Goal: Task Accomplishment & Management: Manage account settings

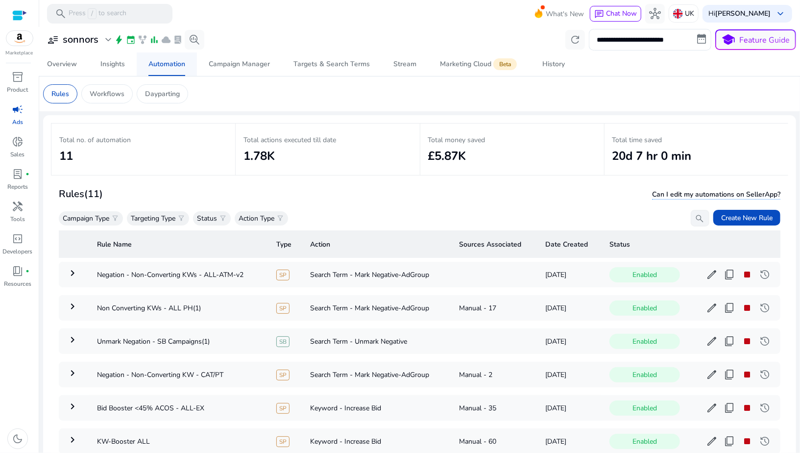
scroll to position [70, 0]
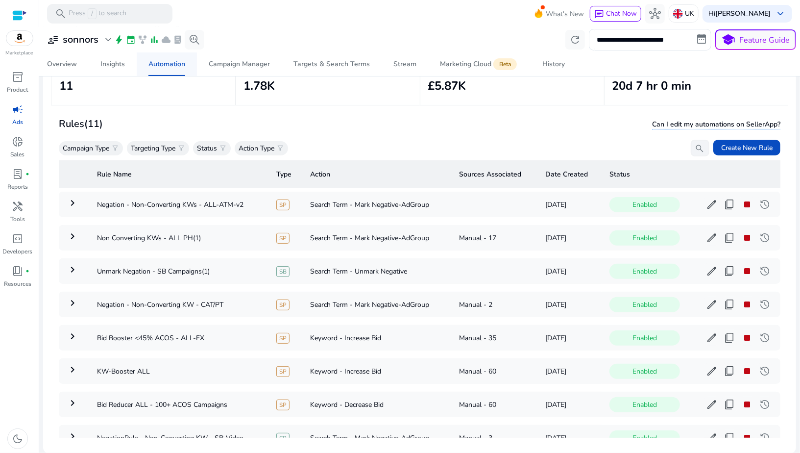
click at [168, 66] on div "Automation" at bounding box center [166, 64] width 37 height 7
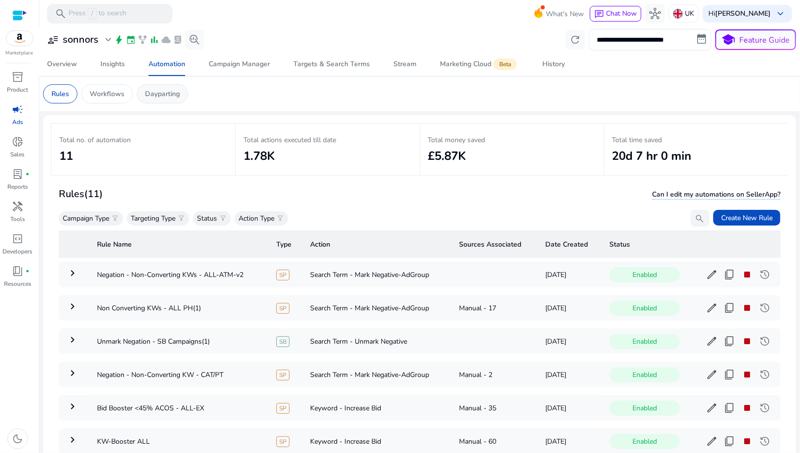
click at [158, 100] on div "Dayparting" at bounding box center [162, 93] width 51 height 19
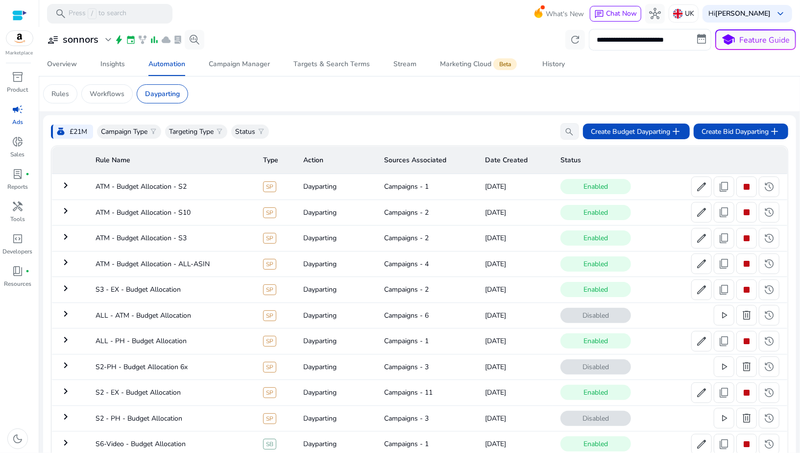
scroll to position [36, 0]
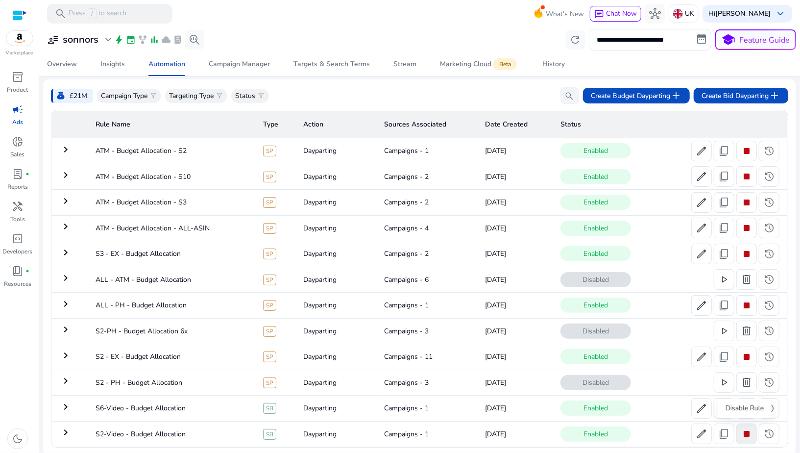
click at [743, 432] on span "stop" at bounding box center [747, 434] width 12 height 12
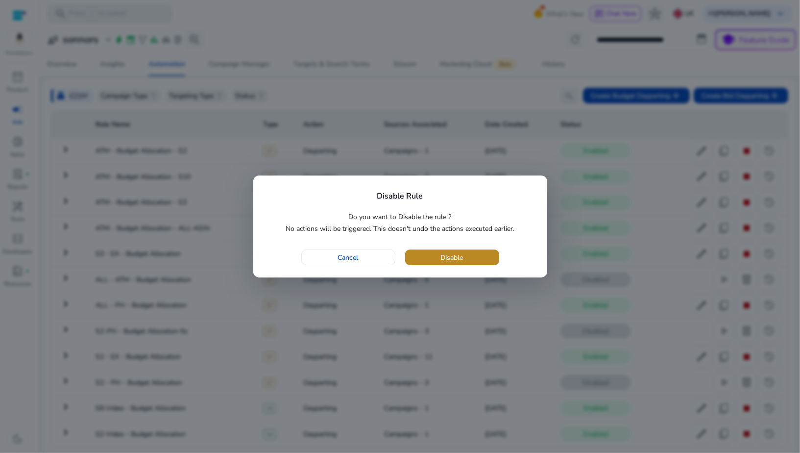
click at [436, 257] on span "button" at bounding box center [452, 257] width 94 height 24
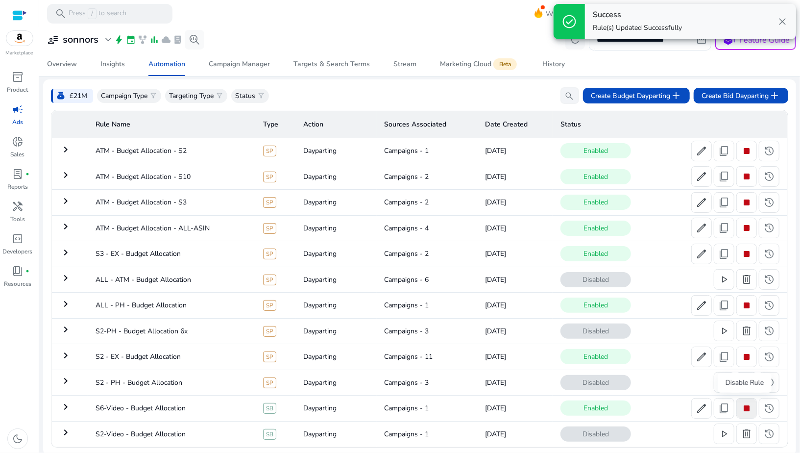
click at [742, 408] on span "stop" at bounding box center [747, 408] width 12 height 12
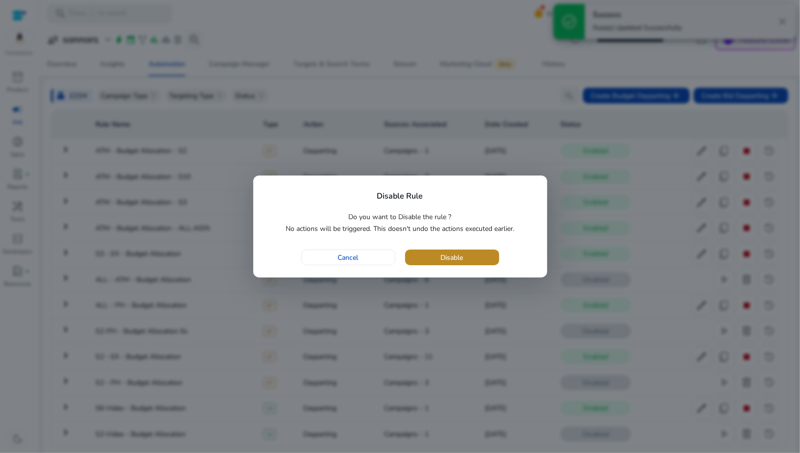
click at [462, 252] on span "Disable" at bounding box center [452, 257] width 23 height 10
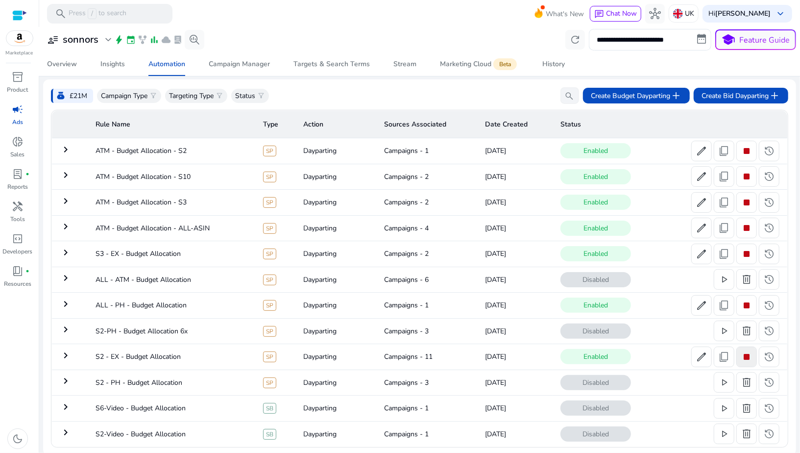
click at [747, 356] on span "stop" at bounding box center [747, 357] width 12 height 12
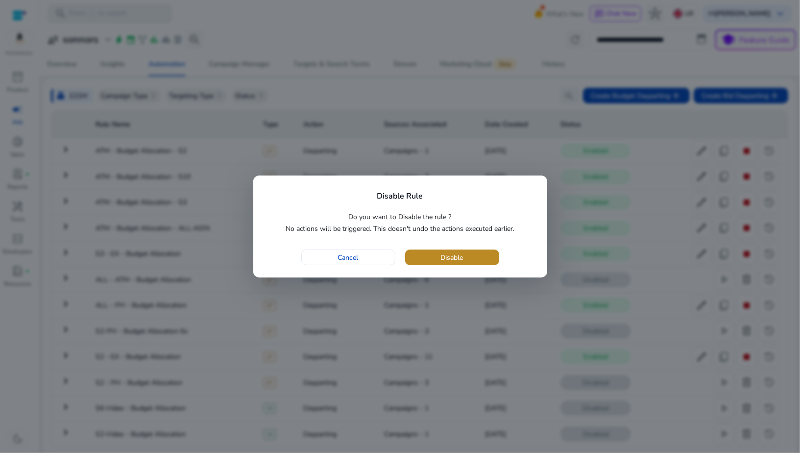
click at [491, 257] on span "button" at bounding box center [452, 257] width 94 height 24
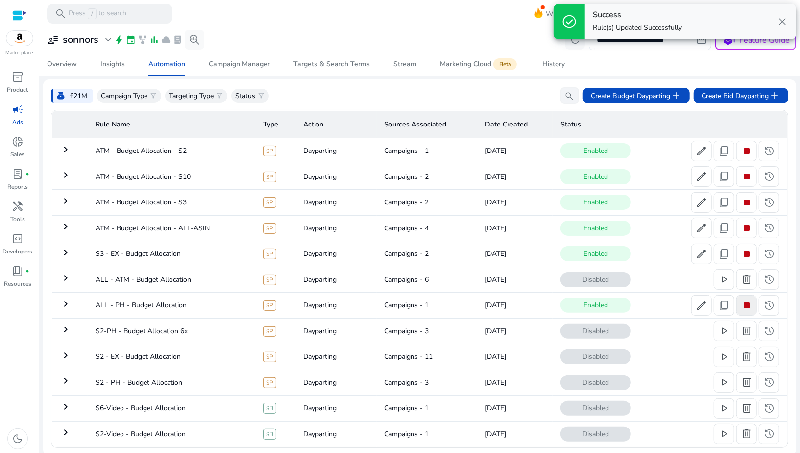
click at [745, 301] on span "stop" at bounding box center [747, 305] width 12 height 12
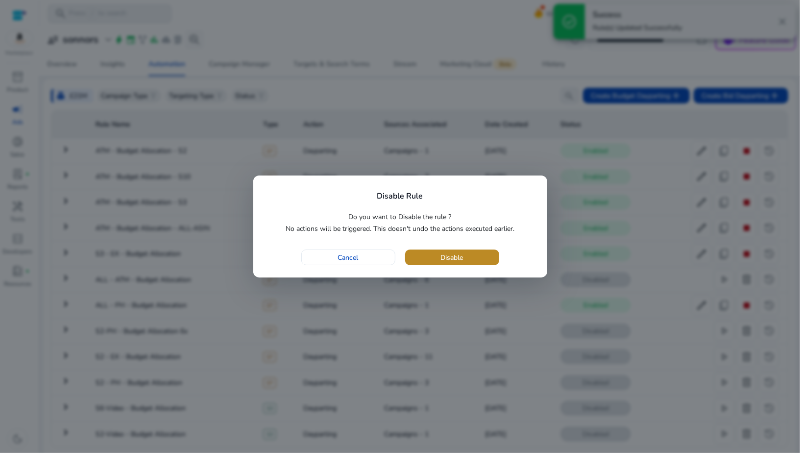
click at [474, 260] on span "button" at bounding box center [452, 257] width 94 height 24
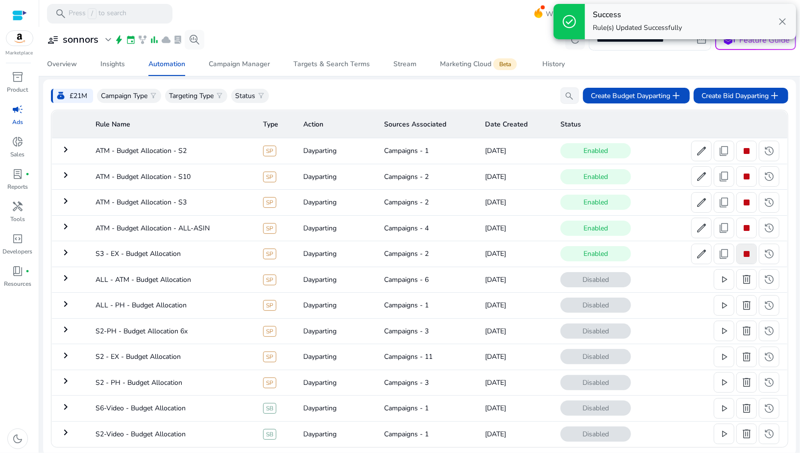
click at [746, 253] on span "stop" at bounding box center [747, 254] width 12 height 12
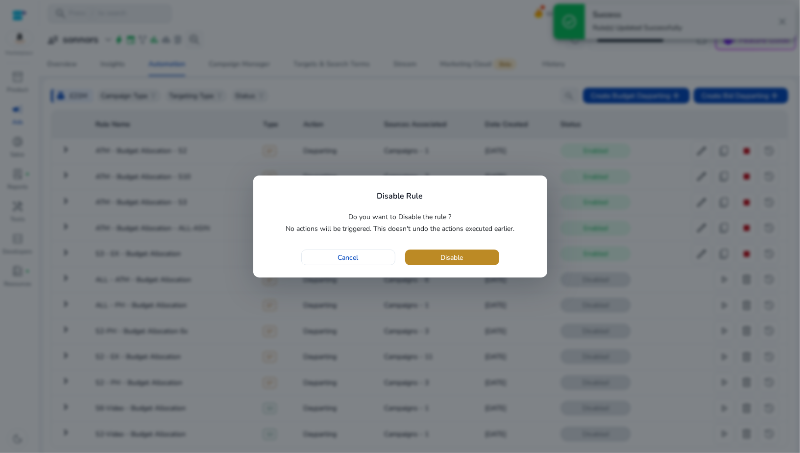
click at [447, 258] on span "Disable" at bounding box center [452, 257] width 23 height 10
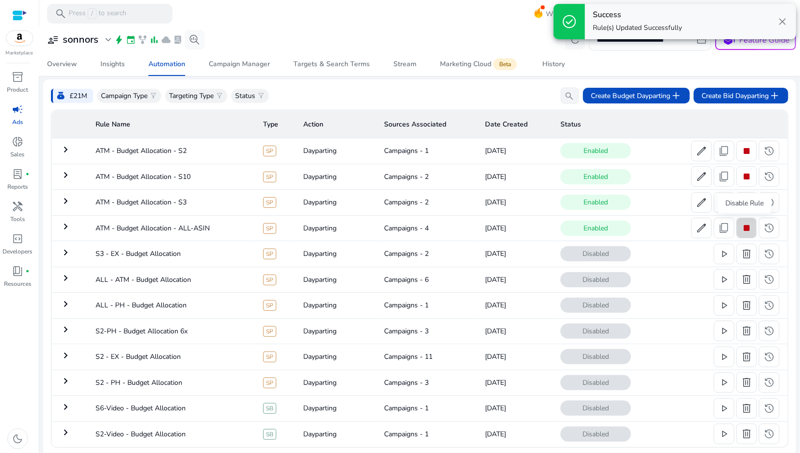
click at [748, 226] on span "stop" at bounding box center [747, 228] width 12 height 12
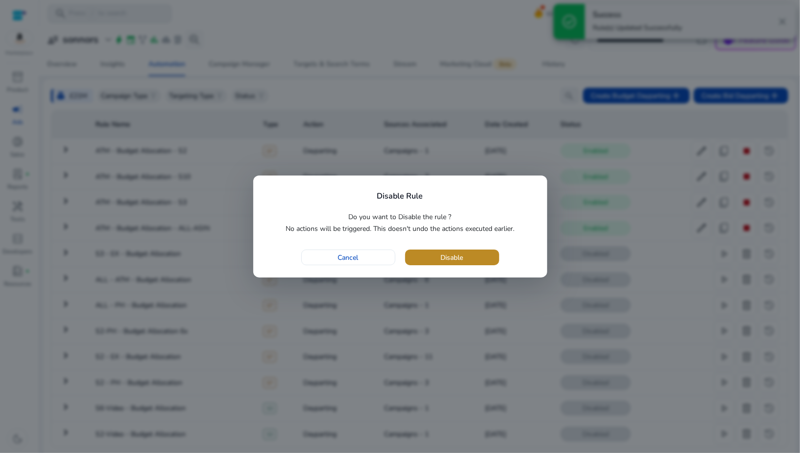
click at [497, 251] on span "button" at bounding box center [452, 257] width 94 height 24
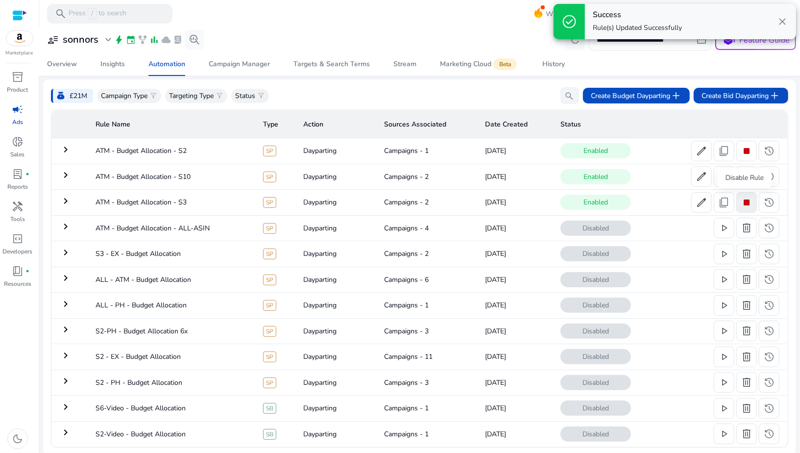
click at [746, 203] on span "stop" at bounding box center [747, 202] width 12 height 12
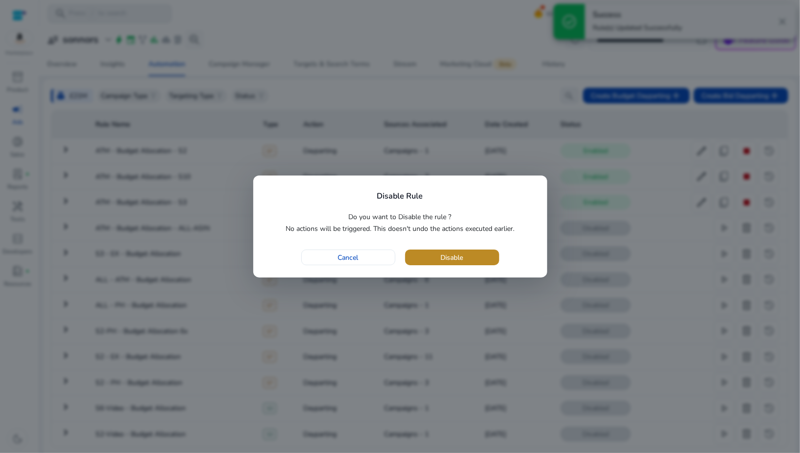
click at [481, 258] on span "button" at bounding box center [452, 257] width 94 height 24
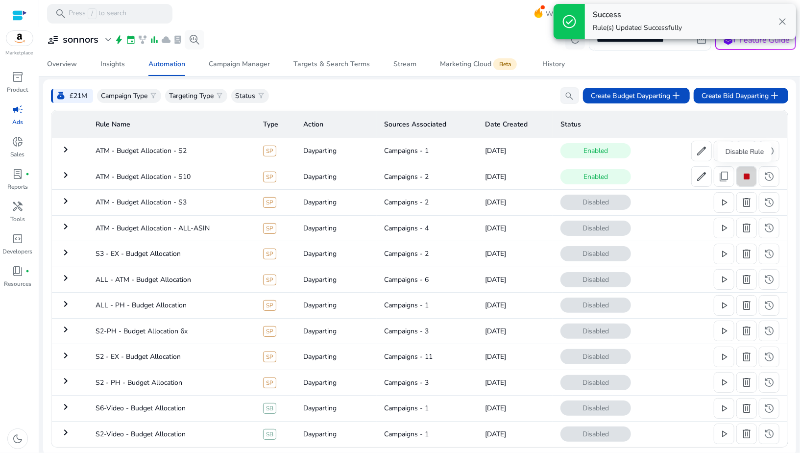
click at [743, 179] on span "stop" at bounding box center [747, 176] width 12 height 12
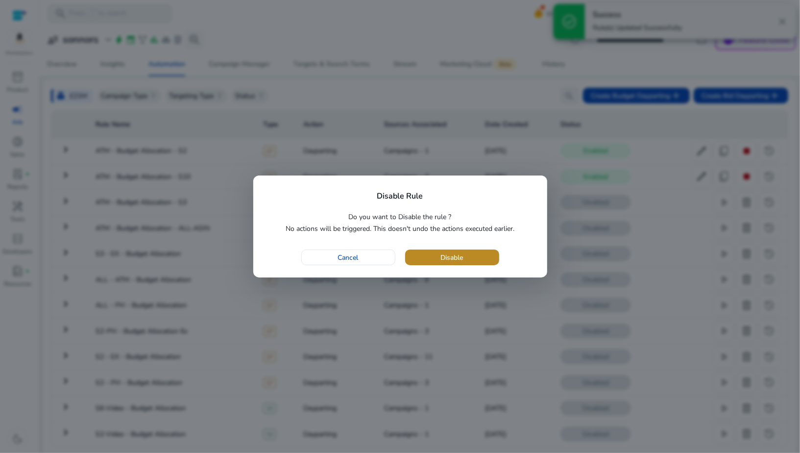
click at [490, 252] on span "button" at bounding box center [452, 257] width 94 height 24
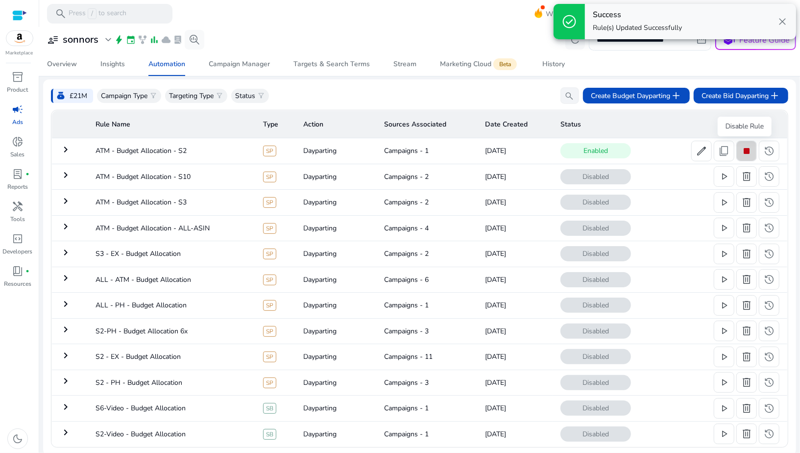
click at [746, 151] on span "stop" at bounding box center [747, 151] width 12 height 12
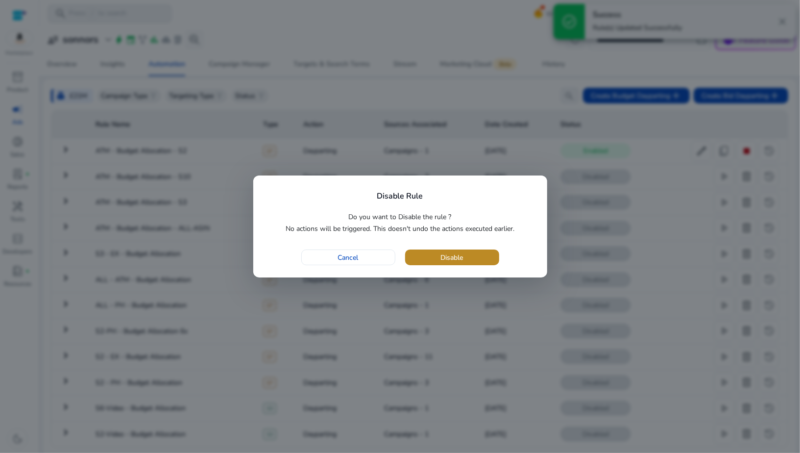
click at [458, 262] on span "Disable" at bounding box center [452, 257] width 23 height 10
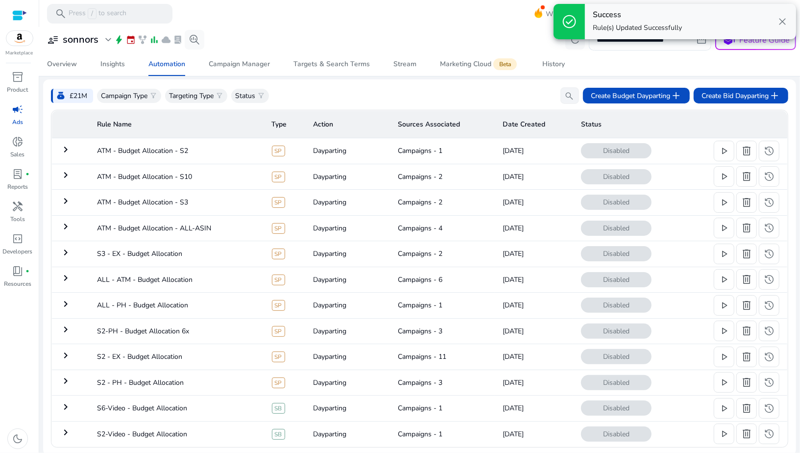
scroll to position [0, 0]
